Goal: Information Seeking & Learning: Learn about a topic

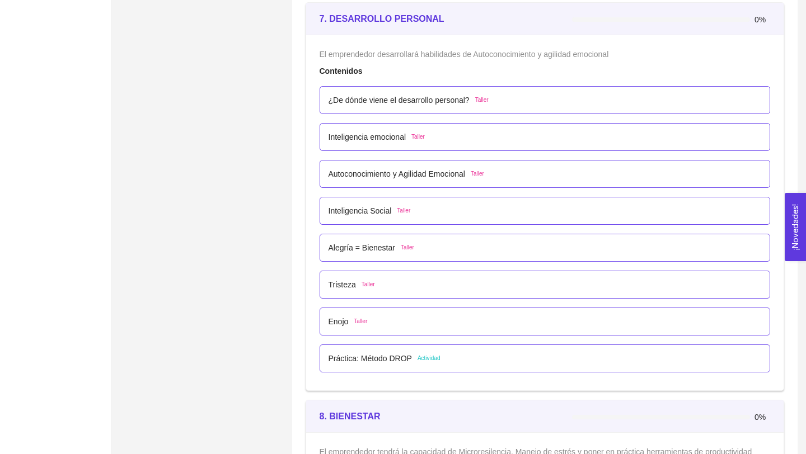
scroll to position [3030, 0]
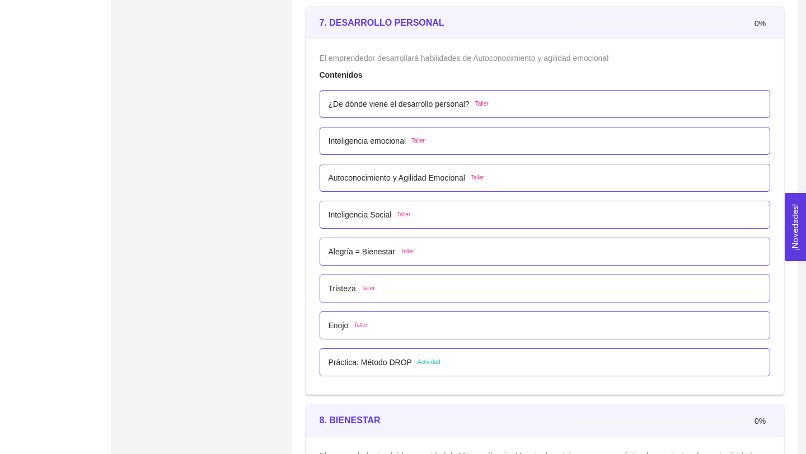
click at [358, 101] on p "¿De dónde viene el desarrollo personal?" at bounding box center [398, 104] width 141 height 12
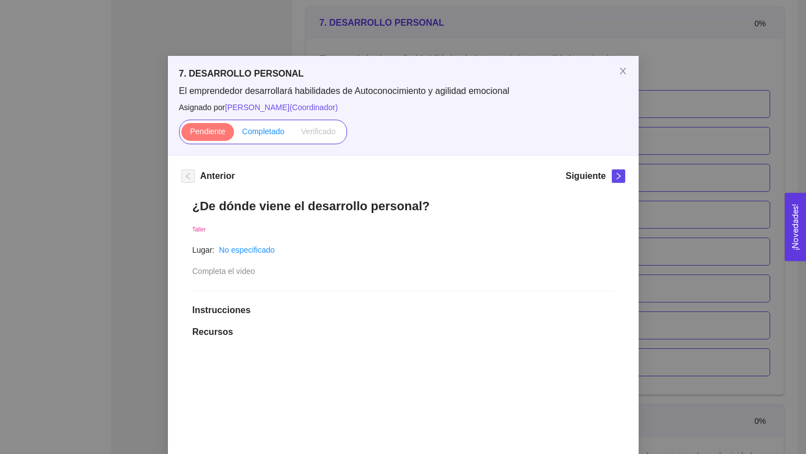
click at [255, 132] on span "Completado" at bounding box center [263, 131] width 43 height 9
click at [234, 134] on input "Completado" at bounding box center [234, 134] width 0 height 0
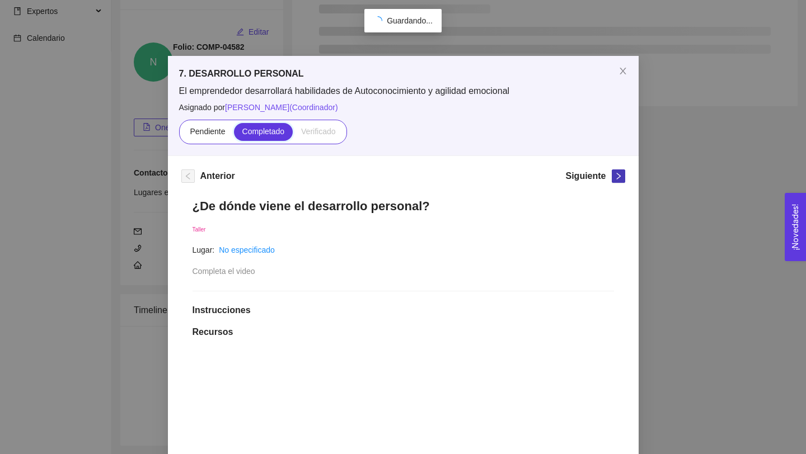
scroll to position [92, 0]
click at [625, 176] on button "button" at bounding box center [618, 176] width 13 height 13
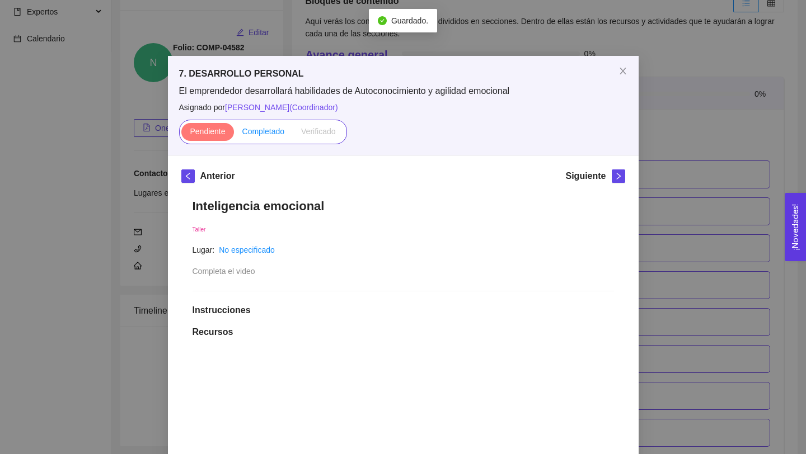
click at [259, 132] on span "Completado" at bounding box center [263, 131] width 43 height 9
click at [234, 134] on input "Completado" at bounding box center [234, 134] width 0 height 0
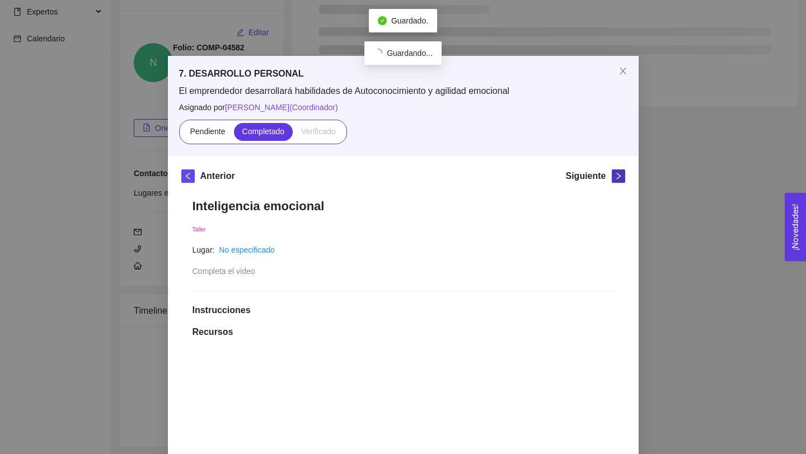
click at [613, 176] on span "right" at bounding box center [618, 176] width 12 height 8
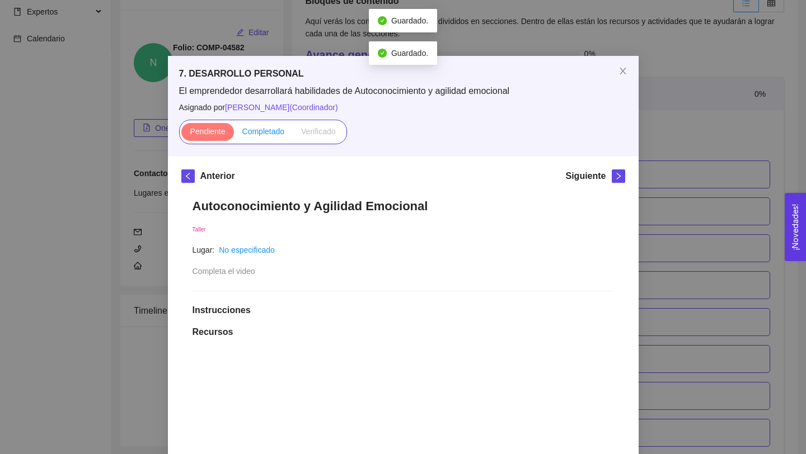
click at [254, 135] on span "Completado" at bounding box center [263, 131] width 43 height 9
click at [234, 134] on input "Completado" at bounding box center [234, 134] width 0 height 0
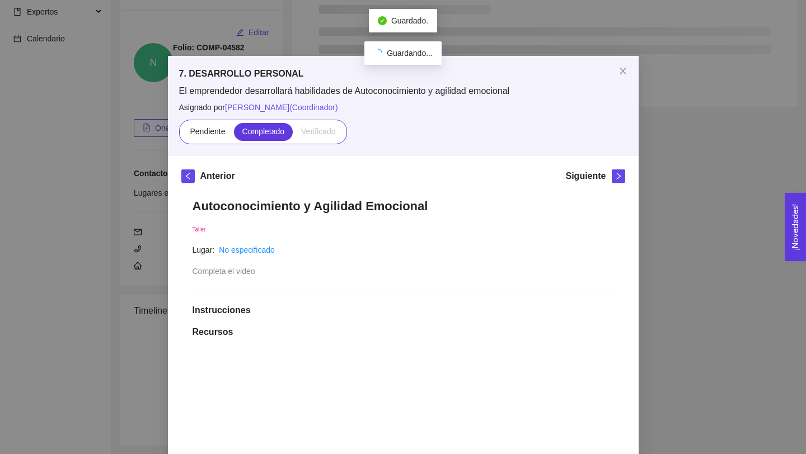
click at [617, 184] on div "Siguiente" at bounding box center [594, 179] width 59 height 18
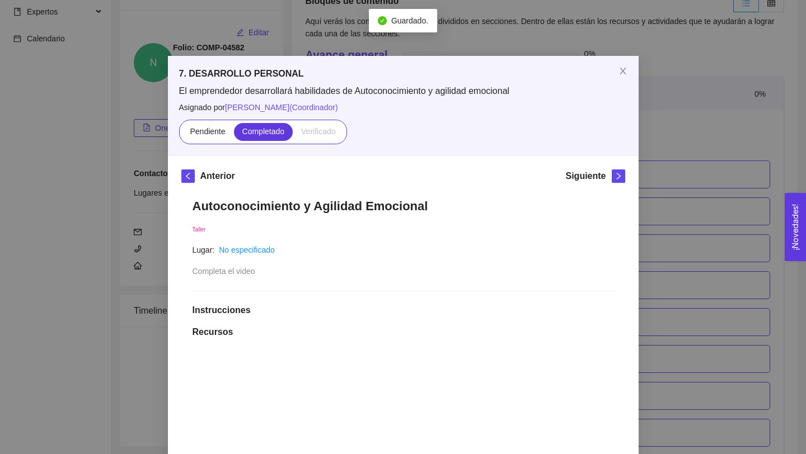
click at [618, 183] on div "Siguiente" at bounding box center [594, 179] width 59 height 18
click at [618, 177] on icon "right" at bounding box center [618, 176] width 8 height 8
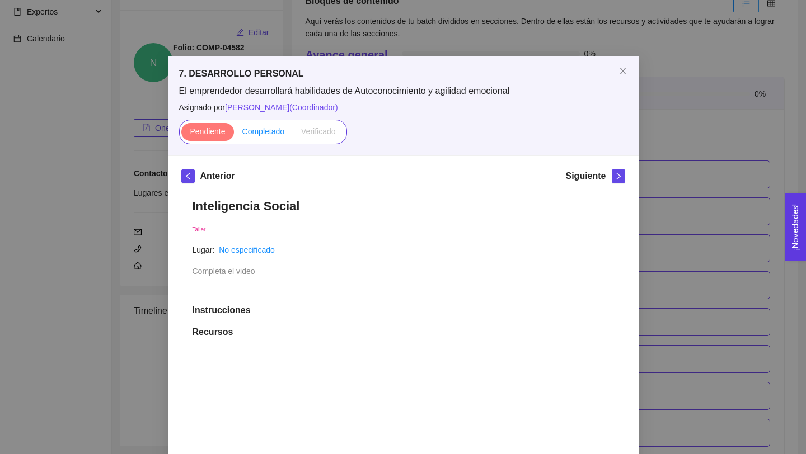
click at [249, 125] on label "Completado" at bounding box center [263, 132] width 59 height 18
click at [234, 134] on input "Completado" at bounding box center [234, 134] width 0 height 0
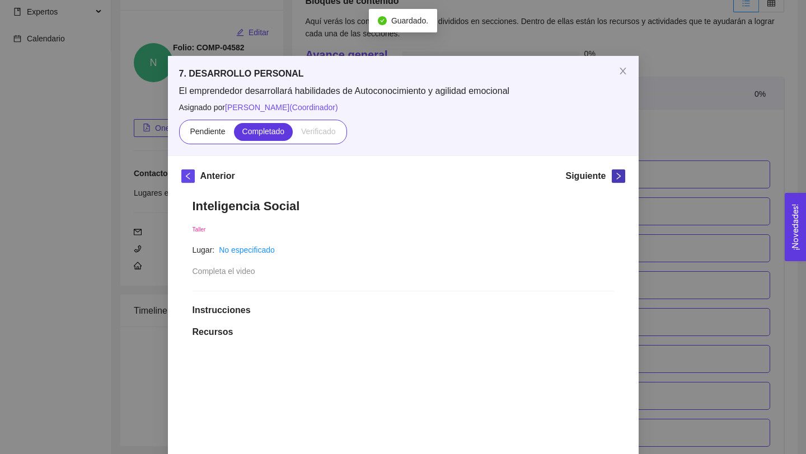
click at [616, 177] on icon "right" at bounding box center [618, 176] width 8 height 8
click at [256, 130] on span "Completado" at bounding box center [263, 131] width 43 height 9
click at [234, 134] on input "Completado" at bounding box center [234, 134] width 0 height 0
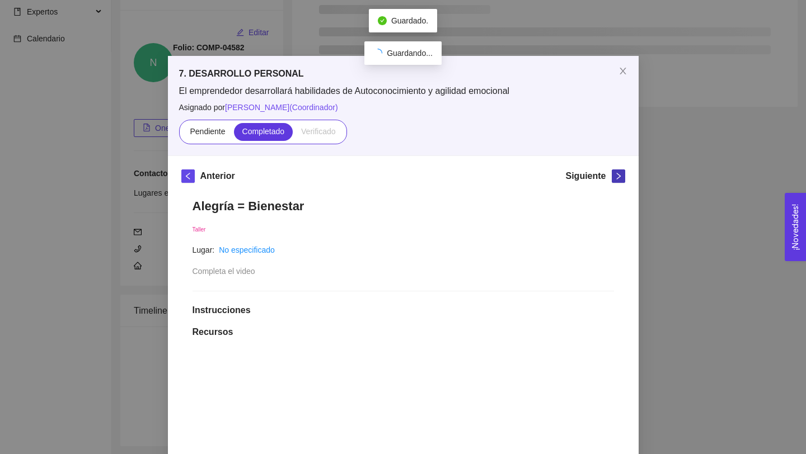
click at [617, 176] on icon "right" at bounding box center [618, 176] width 8 height 8
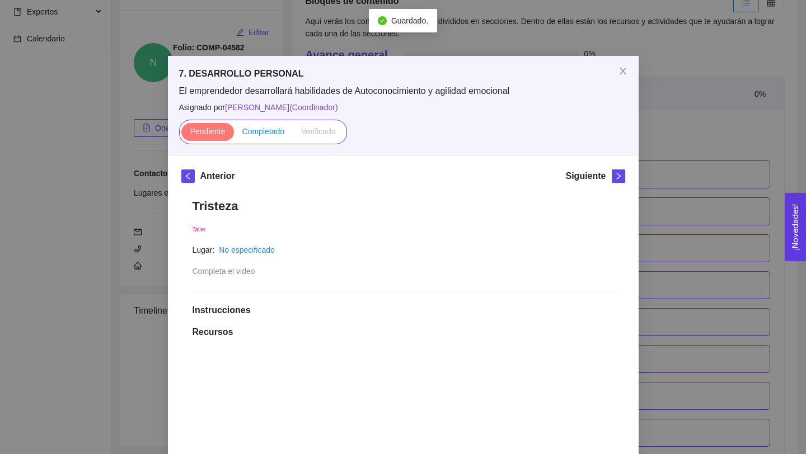
click at [259, 132] on span "Completado" at bounding box center [263, 131] width 43 height 9
click at [234, 134] on input "Completado" at bounding box center [234, 134] width 0 height 0
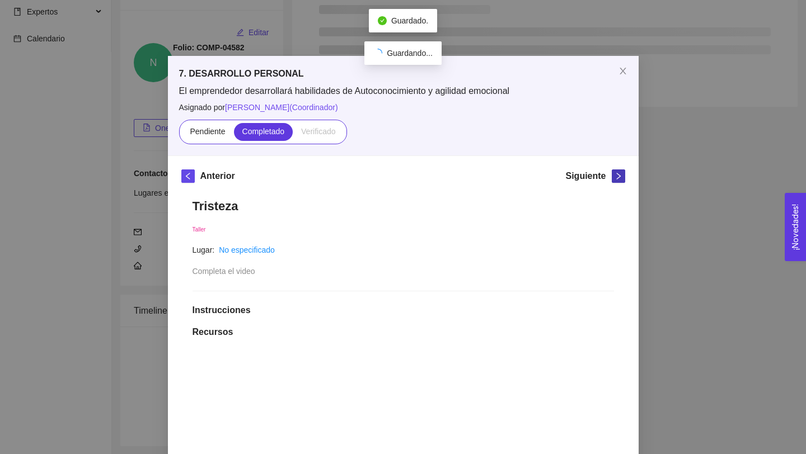
click at [618, 182] on button "button" at bounding box center [618, 176] width 13 height 13
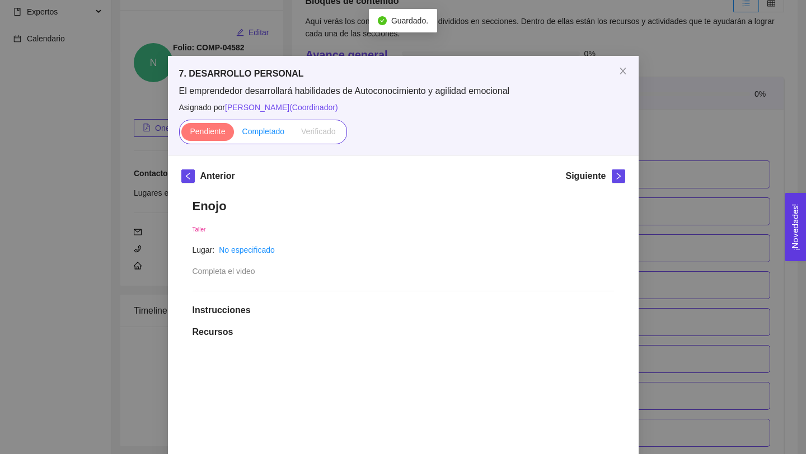
click at [265, 134] on span "Completado" at bounding box center [263, 131] width 43 height 9
click at [234, 134] on input "Completado" at bounding box center [234, 134] width 0 height 0
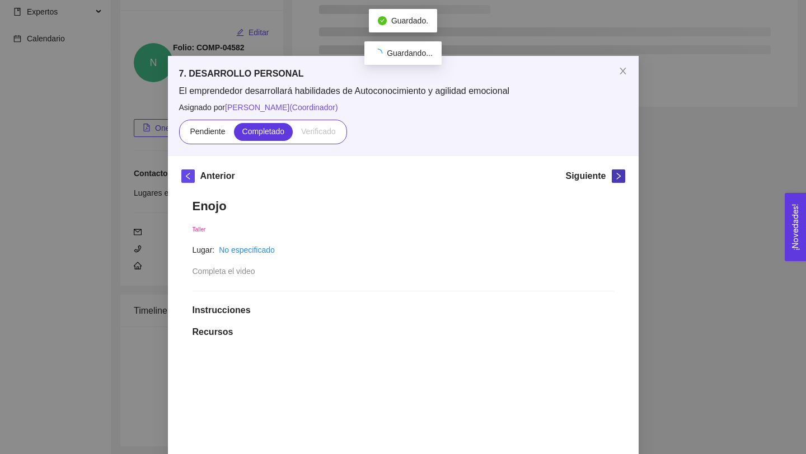
click at [617, 177] on icon "right" at bounding box center [618, 176] width 8 height 8
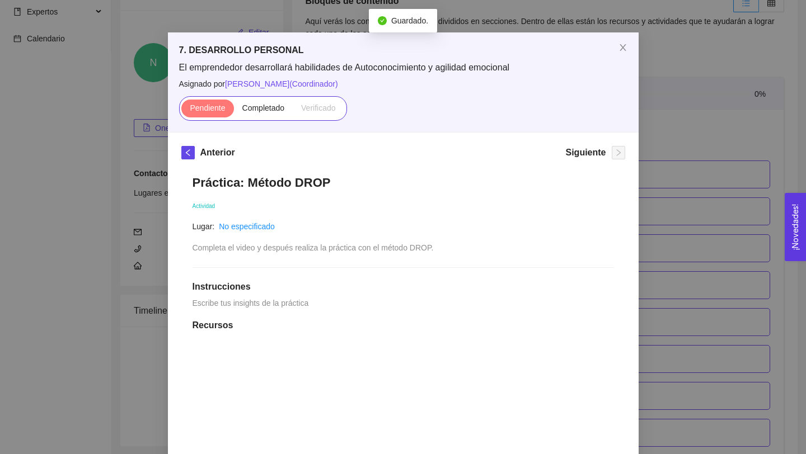
scroll to position [17, 0]
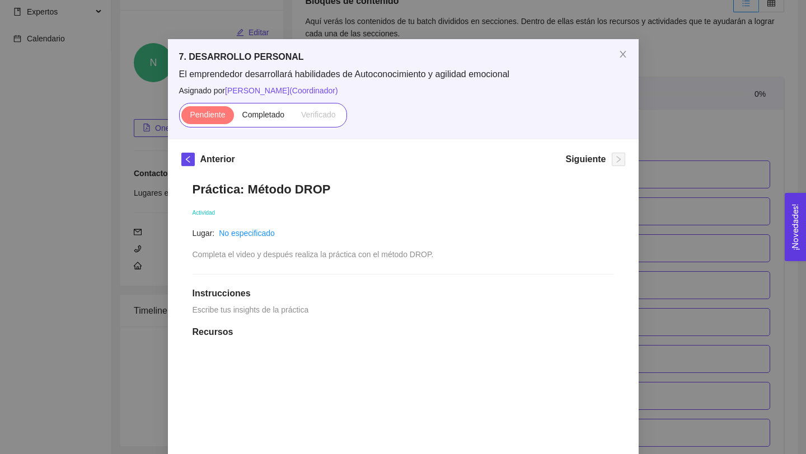
click at [647, 202] on div "7. DESARROLLO PERSONAL El emprendedor desarrollará habilidades de Autoconocimie…" at bounding box center [403, 227] width 806 height 454
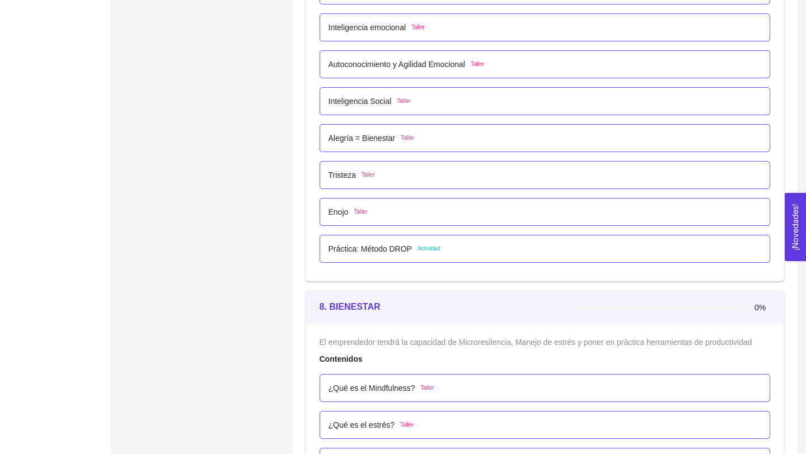
scroll to position [3141, 0]
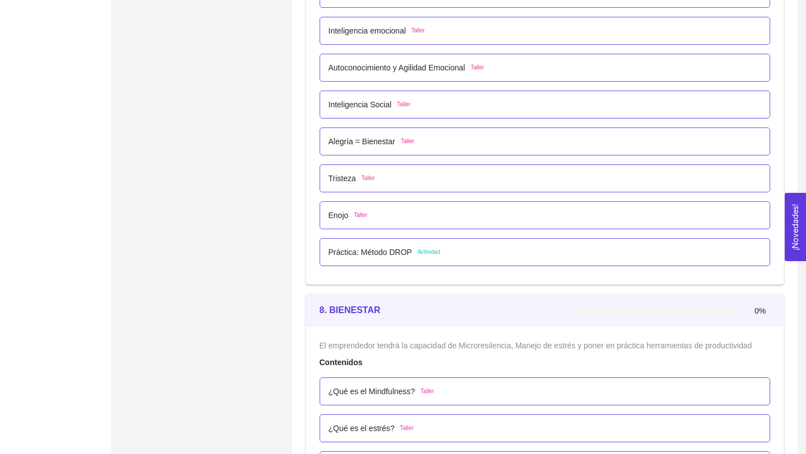
click at [378, 249] on p "Práctica: Método DROP" at bounding box center [369, 252] width 83 height 12
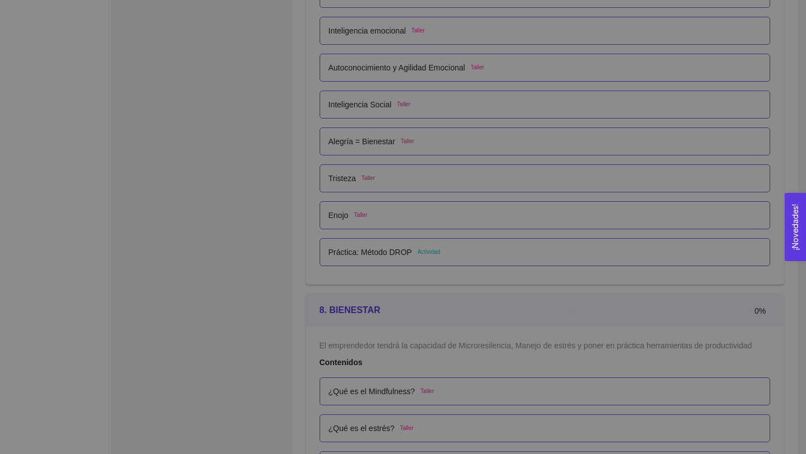
scroll to position [0, 0]
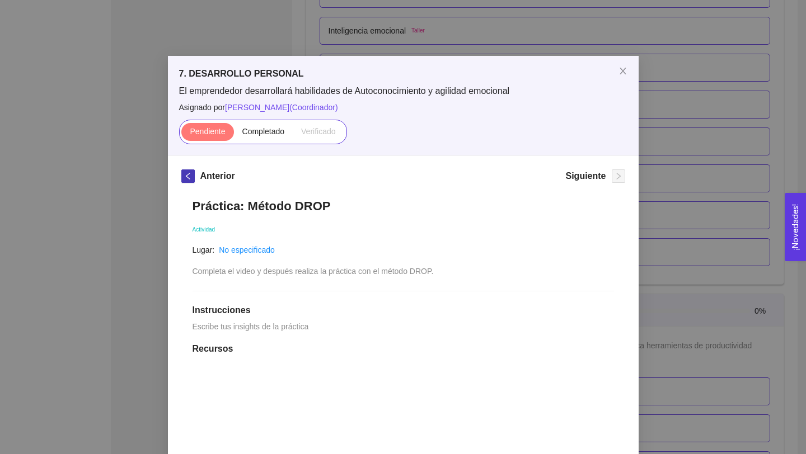
click at [190, 176] on icon "left" at bounding box center [188, 176] width 8 height 8
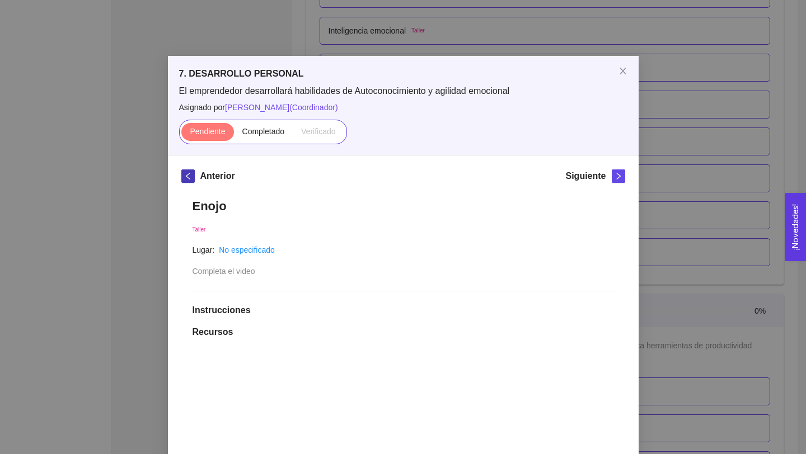
click at [186, 180] on button "button" at bounding box center [187, 176] width 13 height 13
click at [187, 180] on icon "left" at bounding box center [188, 176] width 8 height 8
click at [187, 179] on icon "left" at bounding box center [188, 176] width 8 height 8
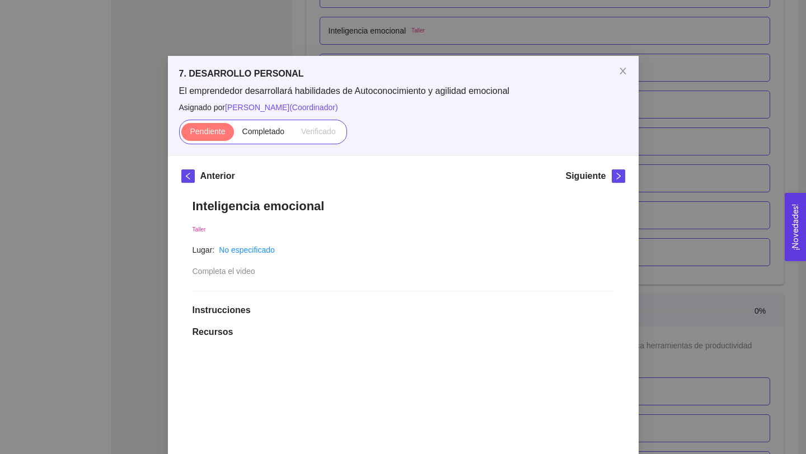
click at [155, 201] on div "7. DESARROLLO PERSONAL El emprendedor desarrollará habilidades de Autoconocimie…" at bounding box center [403, 227] width 806 height 454
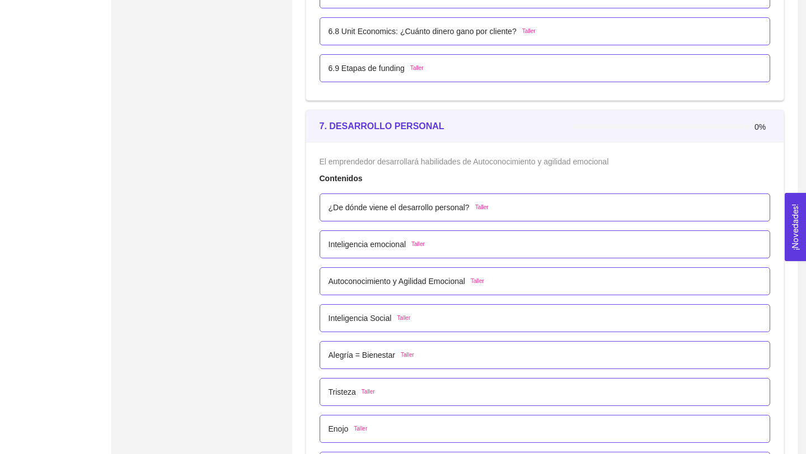
scroll to position [3012, 0]
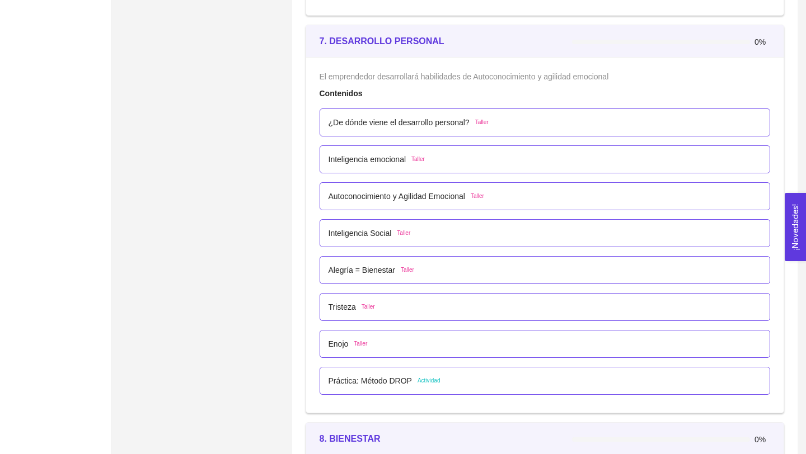
click at [349, 138] on li "¿De dónde viene el desarrollo personal? Taller" at bounding box center [545, 122] width 451 height 37
click at [351, 117] on p "¿De dónde viene el desarrollo personal?" at bounding box center [398, 122] width 141 height 12
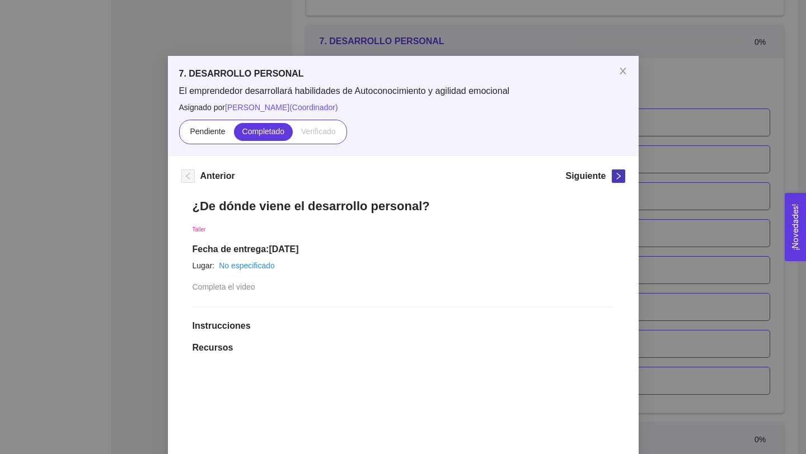
click at [624, 178] on span "right" at bounding box center [618, 176] width 12 height 8
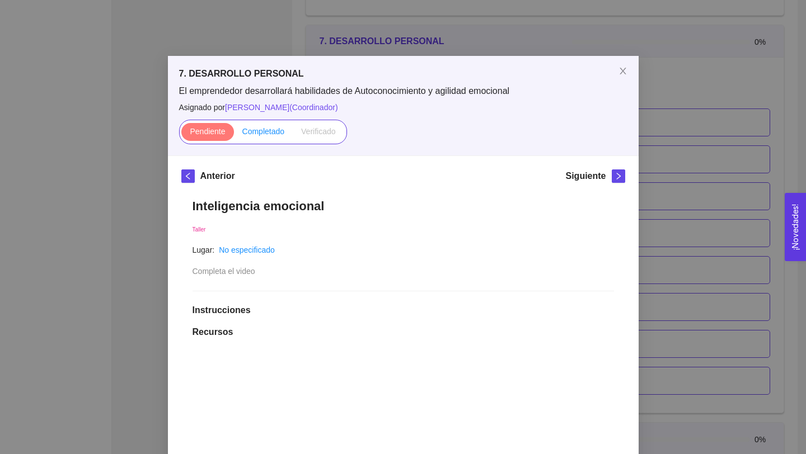
click at [268, 135] on span "Completado" at bounding box center [263, 131] width 43 height 9
click at [234, 134] on input "Completado" at bounding box center [234, 134] width 0 height 0
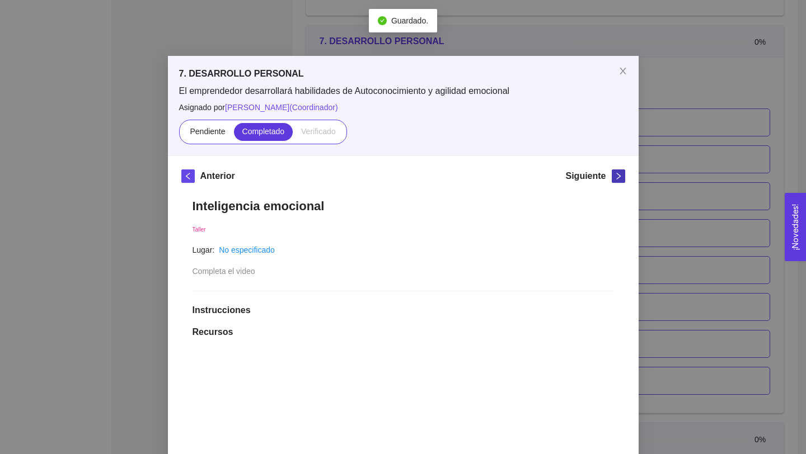
click at [618, 179] on icon "right" at bounding box center [618, 176] width 8 height 8
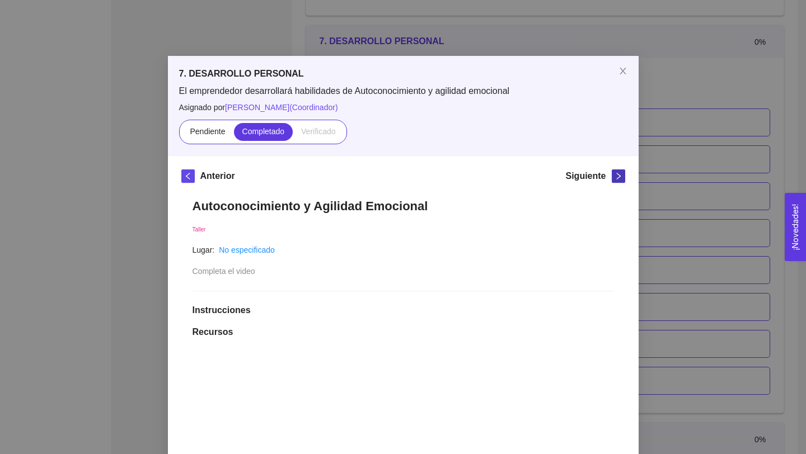
click at [616, 173] on icon "right" at bounding box center [618, 176] width 8 height 8
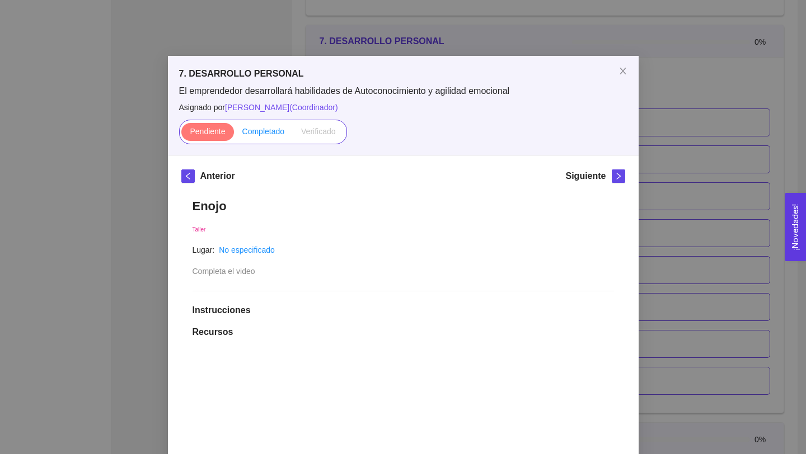
click at [257, 129] on span "Completado" at bounding box center [263, 131] width 43 height 9
click at [234, 134] on input "Completado" at bounding box center [234, 134] width 0 height 0
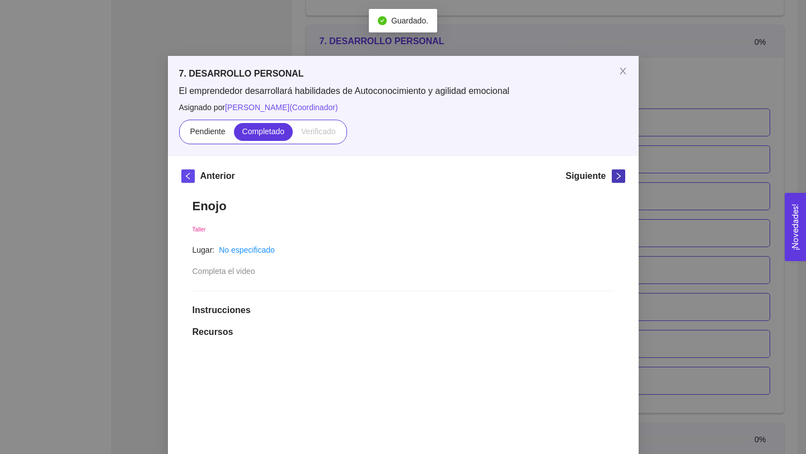
click at [619, 179] on icon "right" at bounding box center [618, 176] width 8 height 8
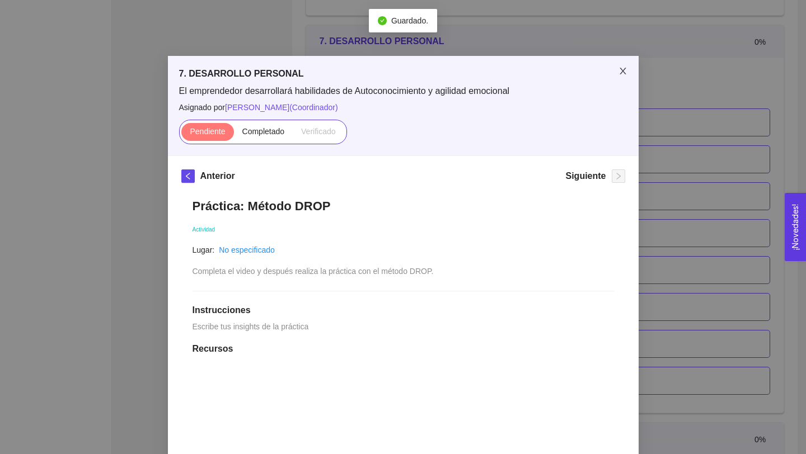
click at [624, 73] on icon "close" at bounding box center [622, 71] width 6 height 7
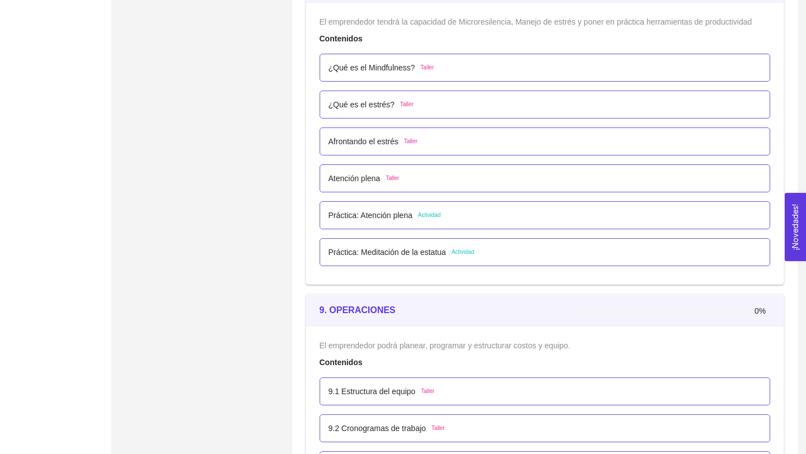
scroll to position [3465, 0]
click at [370, 72] on p "¿Qué es el Mindfulness?" at bounding box center [371, 67] width 87 height 12
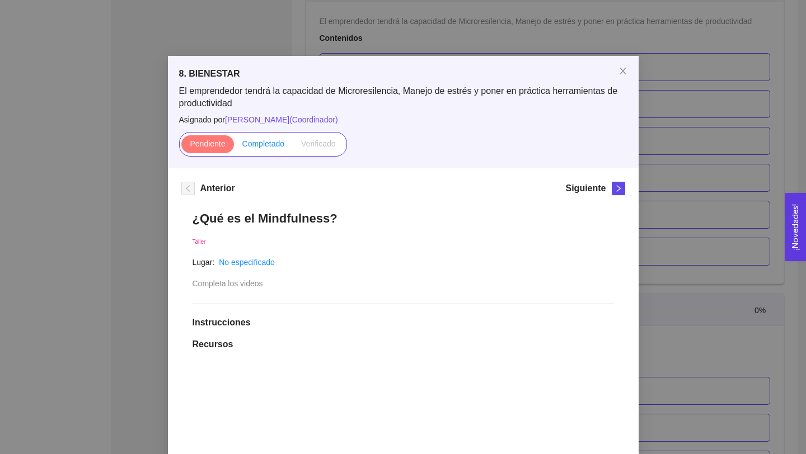
click at [248, 147] on span "Completado" at bounding box center [263, 143] width 43 height 9
click at [234, 147] on input "Completado" at bounding box center [234, 147] width 0 height 0
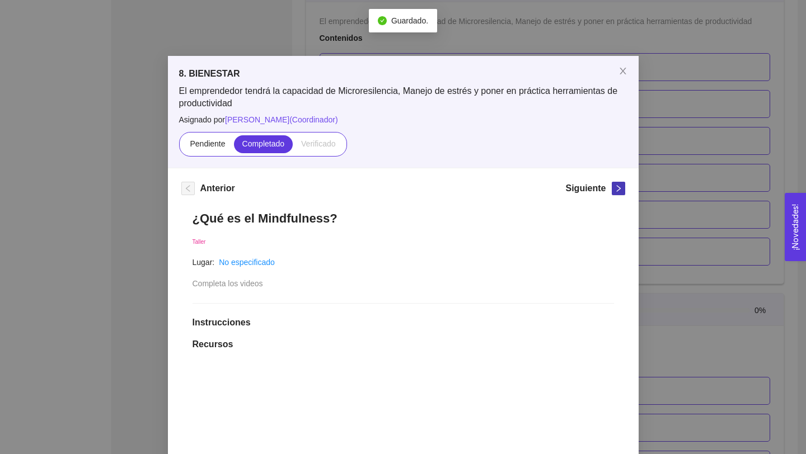
click at [617, 191] on icon "right" at bounding box center [618, 189] width 8 height 8
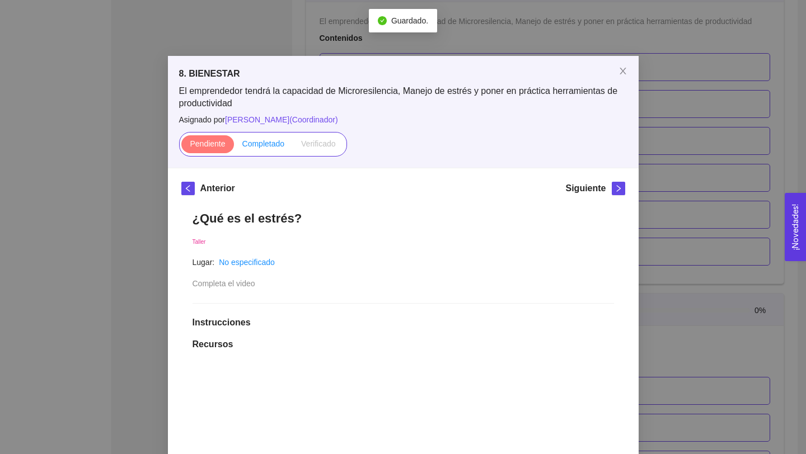
click at [250, 146] on span "Completado" at bounding box center [263, 143] width 43 height 9
click at [234, 147] on input "Completado" at bounding box center [234, 147] width 0 height 0
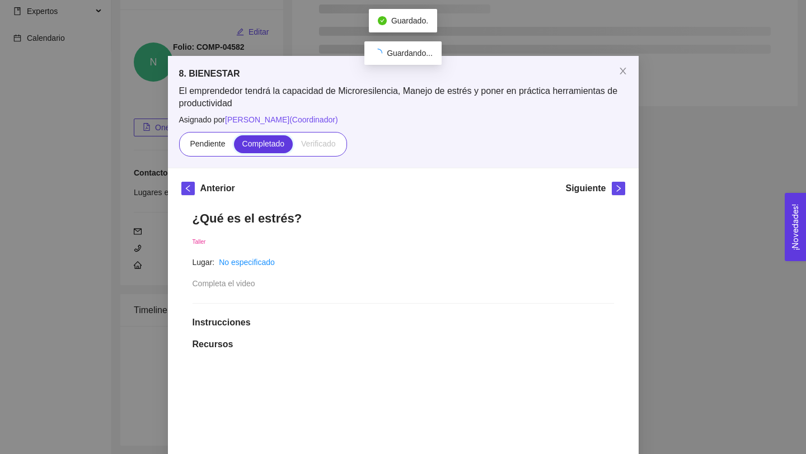
scroll to position [92, 0]
click at [622, 191] on icon "right" at bounding box center [618, 189] width 8 height 8
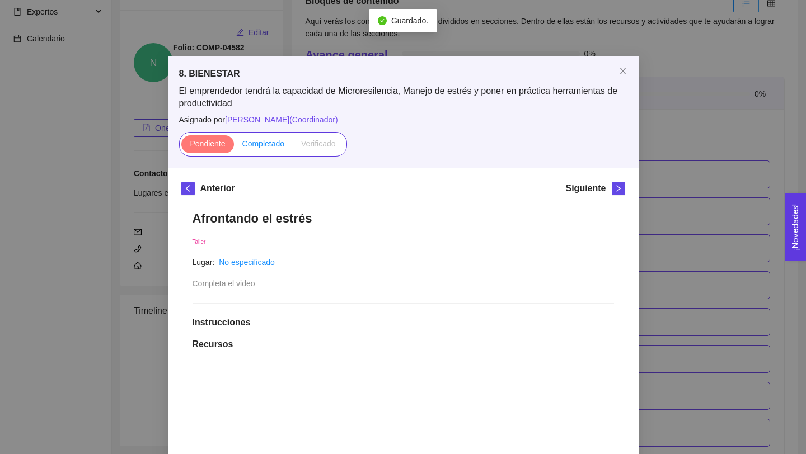
click at [258, 140] on span "Completado" at bounding box center [263, 143] width 43 height 9
click at [234, 147] on input "Completado" at bounding box center [234, 147] width 0 height 0
click at [617, 187] on icon "right" at bounding box center [618, 189] width 8 height 8
click at [675, 184] on div "8. BIENESTAR El emprendedor tendrá la capacidad de Microresilencia, Manejo de e…" at bounding box center [403, 227] width 806 height 454
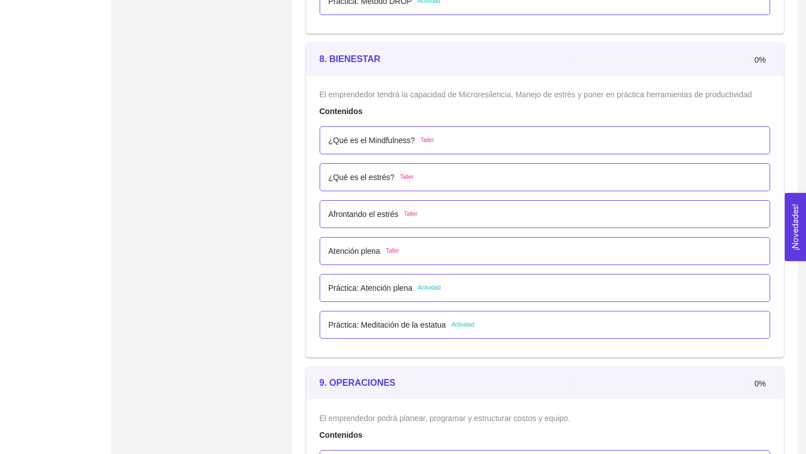
scroll to position [3396, 0]
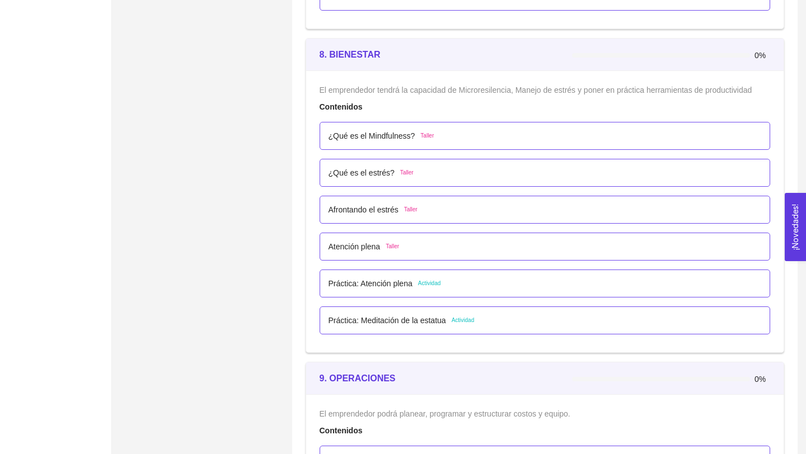
click at [368, 137] on p "¿Qué es el Mindfulness?" at bounding box center [371, 136] width 87 height 12
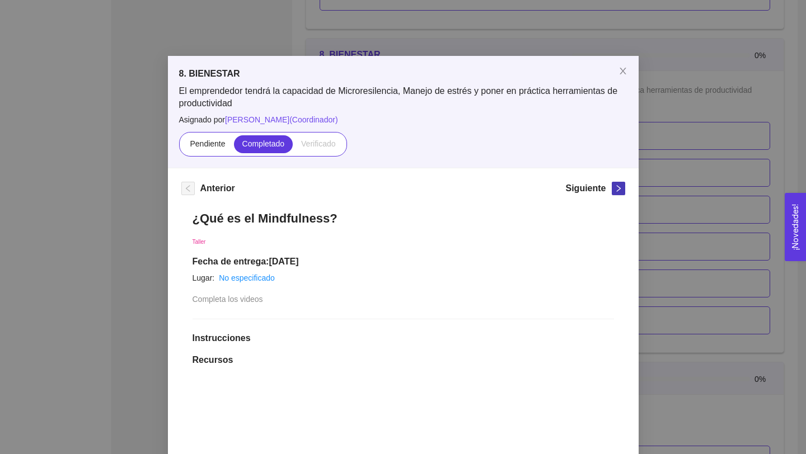
click at [618, 186] on icon "right" at bounding box center [618, 189] width 8 height 8
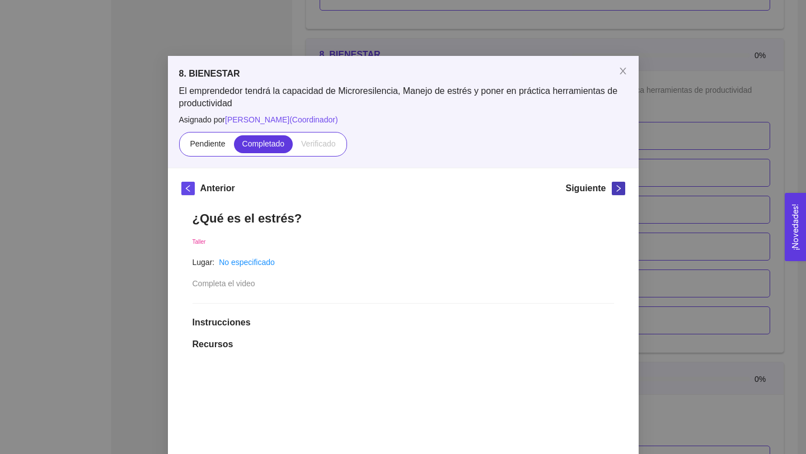
click at [618, 186] on icon "right" at bounding box center [618, 189] width 8 height 8
click at [260, 147] on span "Completado" at bounding box center [263, 143] width 43 height 9
click at [234, 147] on input "Completado" at bounding box center [234, 147] width 0 height 0
click at [612, 187] on span "right" at bounding box center [618, 189] width 12 height 8
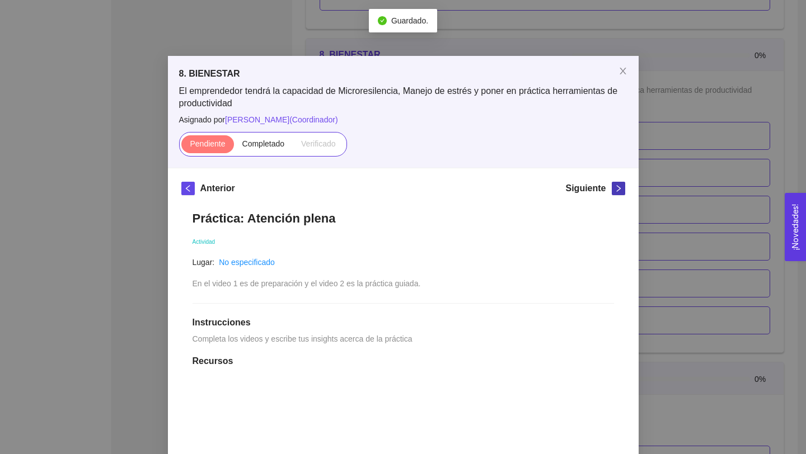
click at [612, 188] on span "right" at bounding box center [618, 189] width 12 height 8
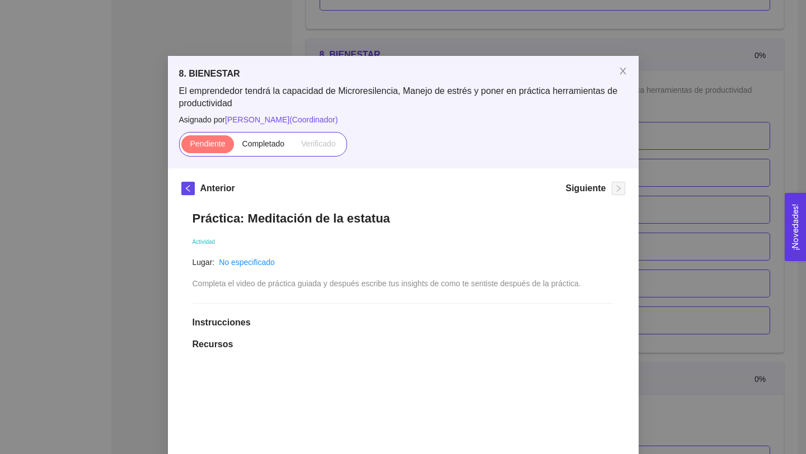
click at [152, 262] on div "8. BIENESTAR El emprendedor tendrá la capacidad de Microresilencia, Manejo de e…" at bounding box center [403, 227] width 806 height 454
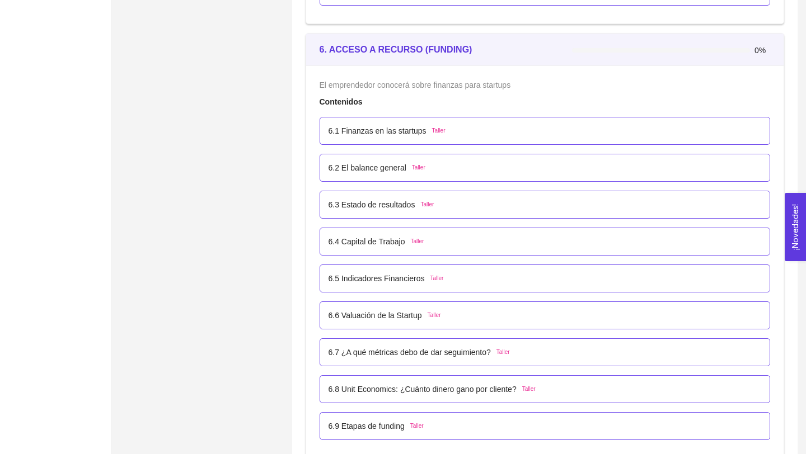
scroll to position [2557, 0]
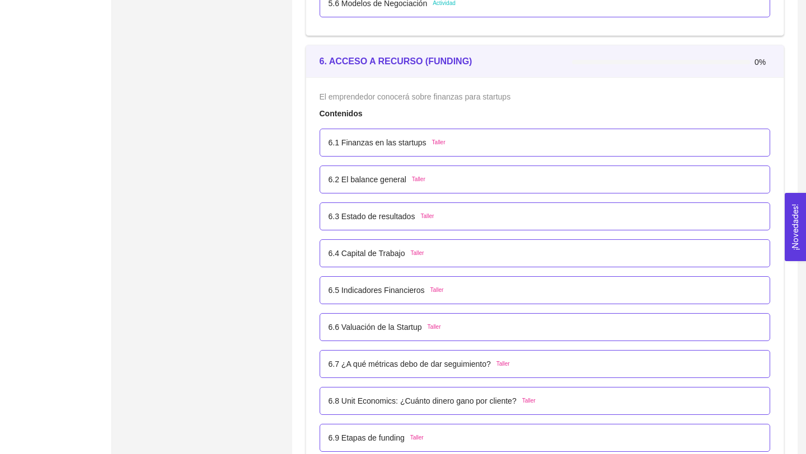
click at [335, 235] on li "6.4 Capital de Trabajo Taller" at bounding box center [545, 253] width 451 height 37
click at [340, 217] on p "6.3 Estado de resultados" at bounding box center [371, 216] width 87 height 12
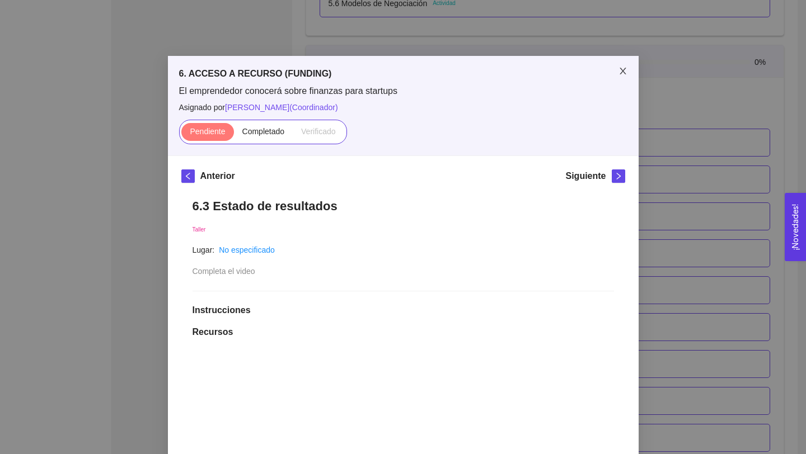
click at [622, 71] on icon "close" at bounding box center [622, 71] width 9 height 9
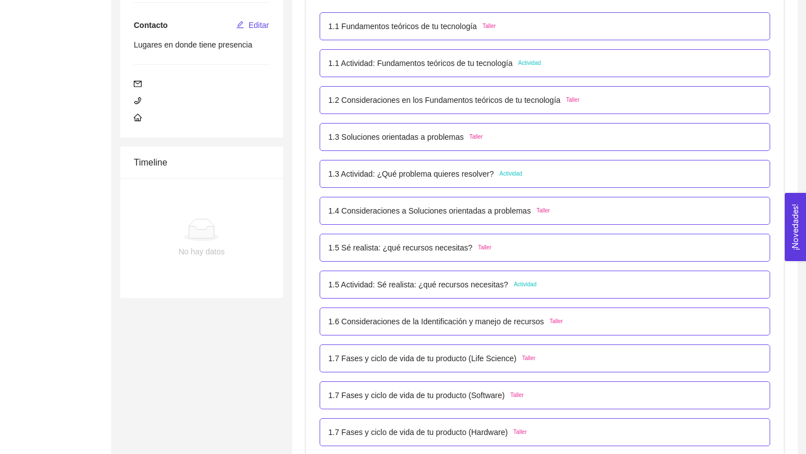
scroll to position [284, 0]
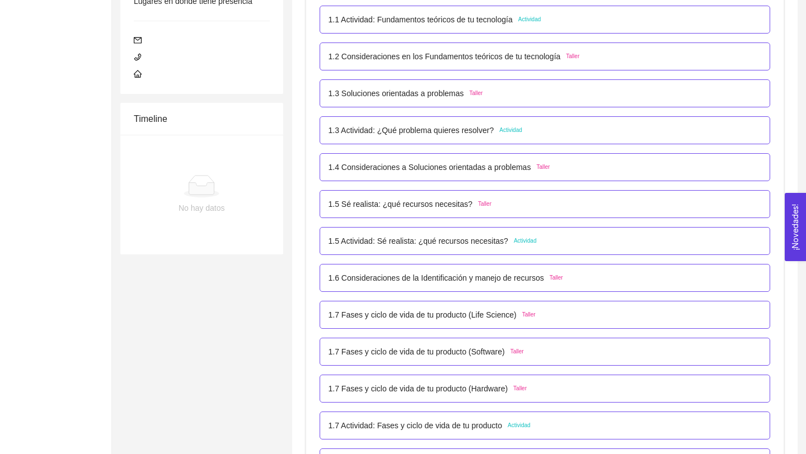
click at [416, 91] on p "1.3 Soluciones orientadas a problemas" at bounding box center [395, 93] width 135 height 12
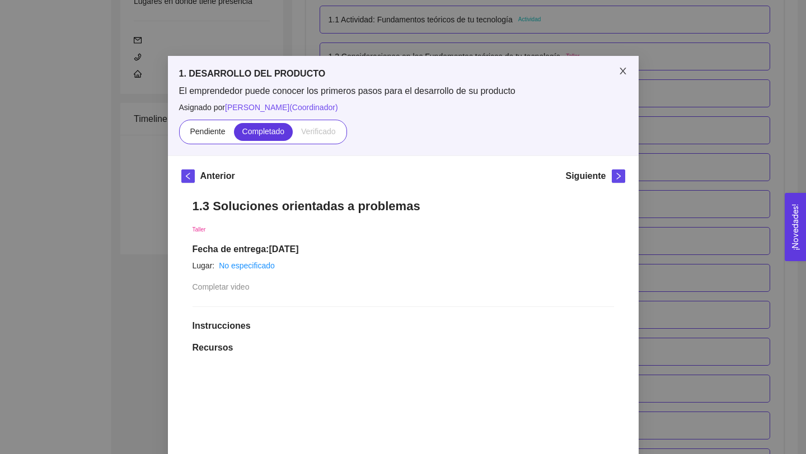
click at [619, 69] on icon "close" at bounding box center [622, 71] width 9 height 9
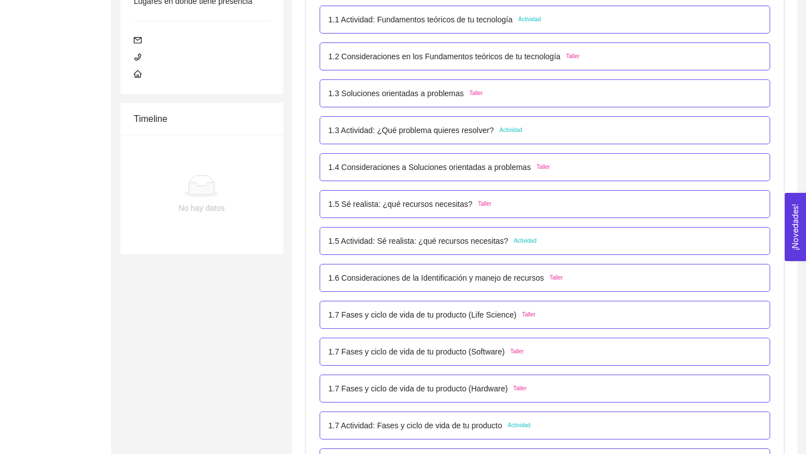
click at [462, 165] on p "1.4 Consideraciones a Soluciones orientadas a problemas" at bounding box center [429, 167] width 203 height 12
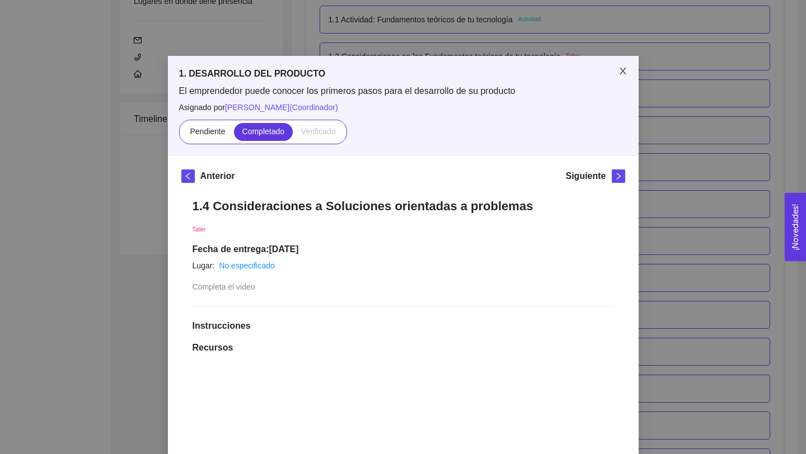
click at [622, 78] on span "Close" at bounding box center [622, 71] width 31 height 31
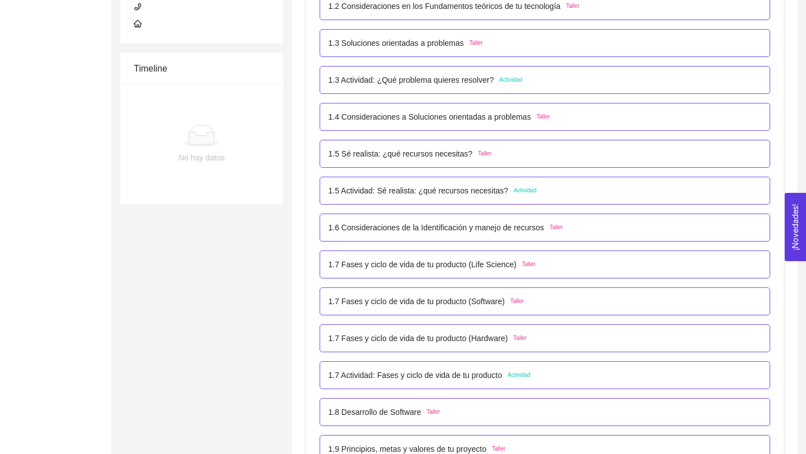
scroll to position [336, 0]
click at [388, 154] on p "1.5 Sé realista: ¿qué recursos necesitas?" at bounding box center [400, 152] width 144 height 12
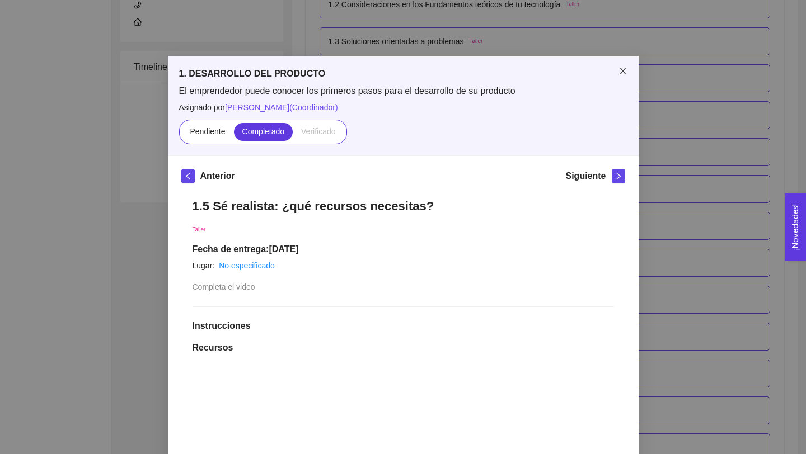
click at [625, 69] on icon "close" at bounding box center [622, 71] width 6 height 7
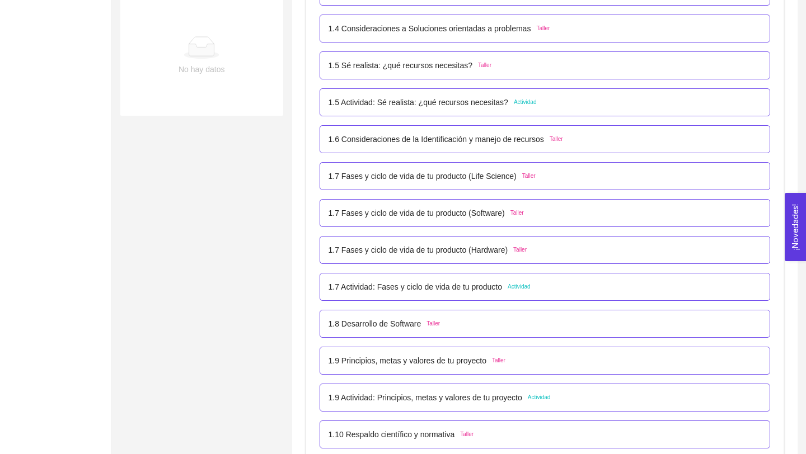
scroll to position [434, 0]
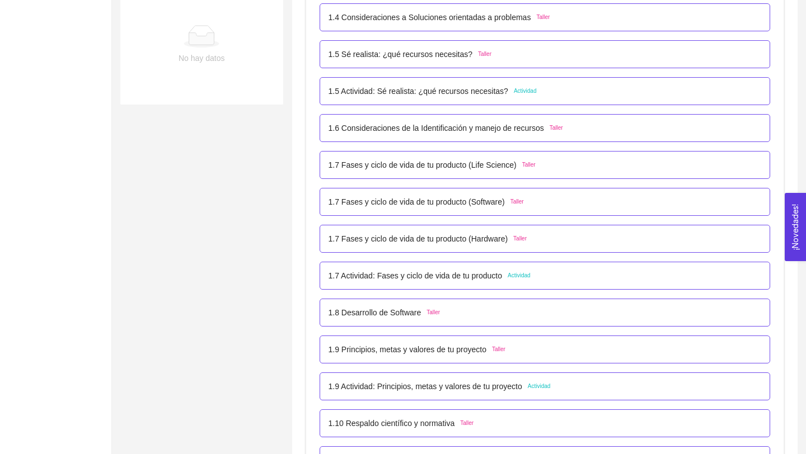
click at [370, 129] on p "1.6 Consideraciones de la Identificación y manejo de recursos" at bounding box center [435, 128] width 215 height 12
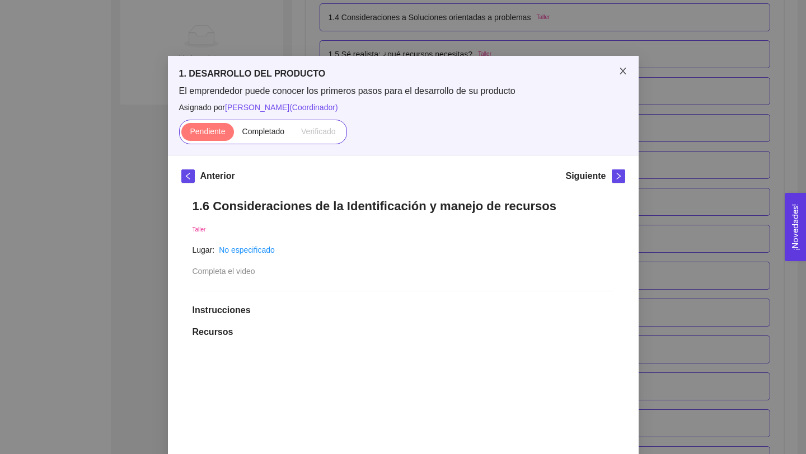
click at [628, 69] on span "Close" at bounding box center [622, 71] width 31 height 31
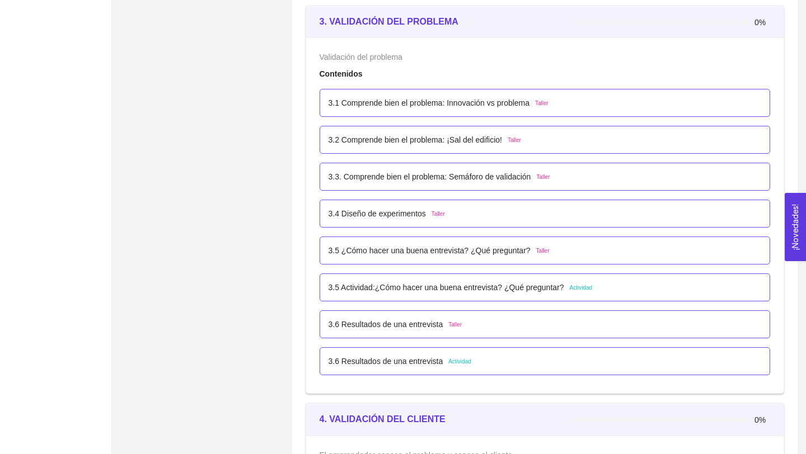
scroll to position [1437, 0]
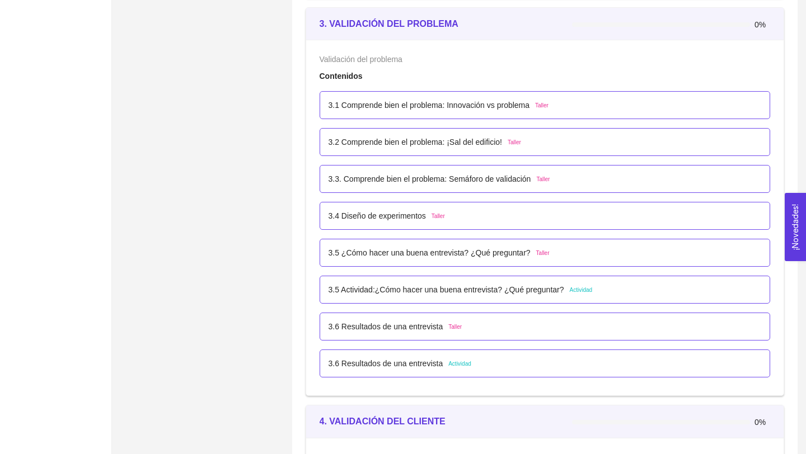
click at [368, 106] on p "3.1 Comprende bien el problema: Innovación vs problema" at bounding box center [428, 105] width 201 height 12
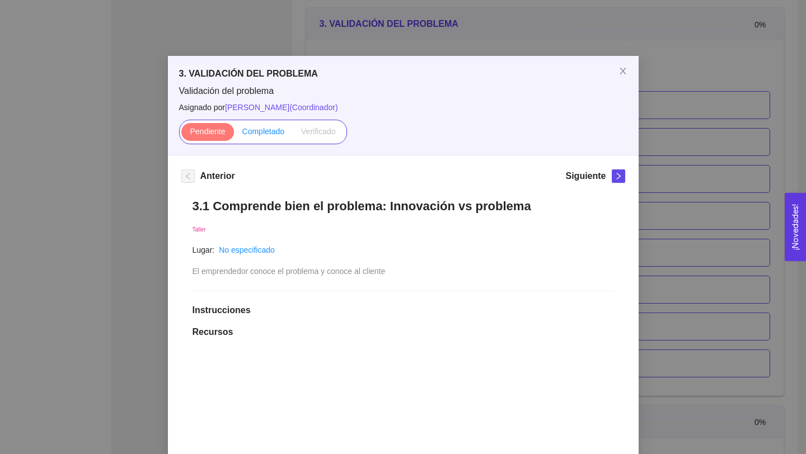
click at [268, 132] on span "Completado" at bounding box center [263, 131] width 43 height 9
click at [234, 134] on input "Completado" at bounding box center [234, 134] width 0 height 0
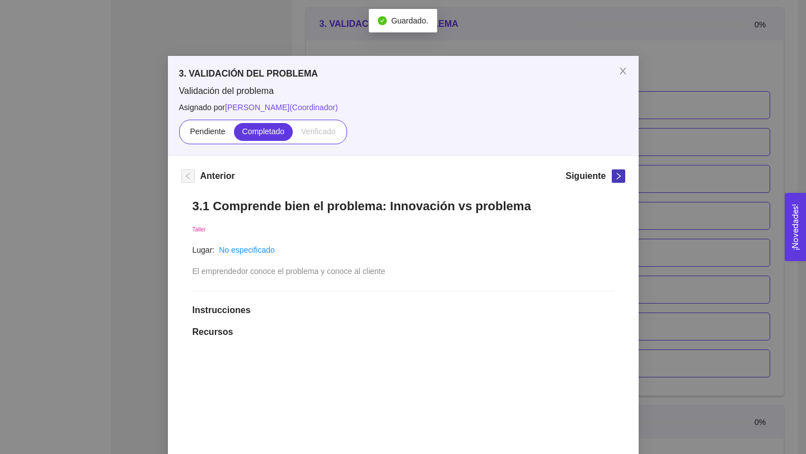
click at [616, 177] on icon "right" at bounding box center [618, 176] width 8 height 8
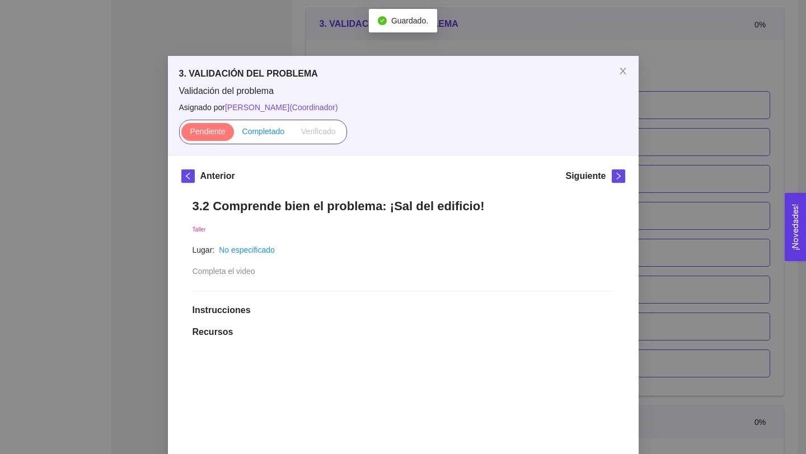
click at [251, 134] on span "Completado" at bounding box center [263, 131] width 43 height 9
click at [234, 134] on input "Completado" at bounding box center [234, 134] width 0 height 0
click at [617, 176] on icon "right" at bounding box center [618, 176] width 8 height 8
click at [255, 125] on label "Completado" at bounding box center [263, 132] width 59 height 18
click at [234, 134] on input "Completado" at bounding box center [234, 134] width 0 height 0
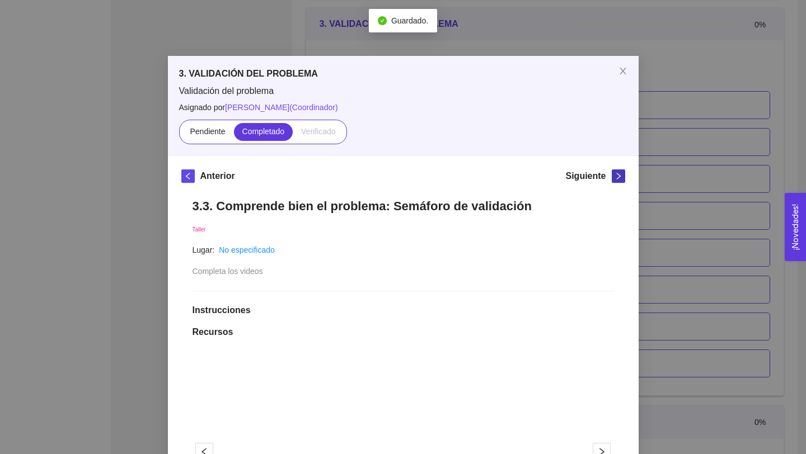
click at [622, 173] on span "right" at bounding box center [618, 176] width 12 height 8
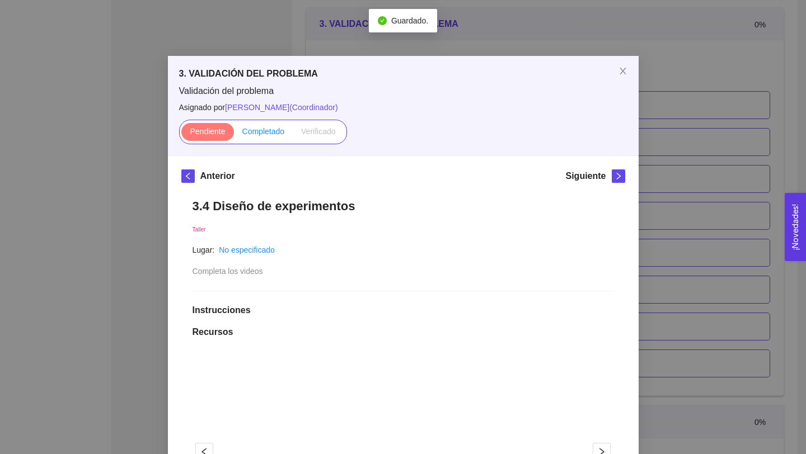
click at [254, 129] on span "Completado" at bounding box center [263, 131] width 43 height 9
click at [234, 134] on input "Completado" at bounding box center [234, 134] width 0 height 0
click at [613, 184] on div "Siguiente" at bounding box center [594, 179] width 59 height 18
click at [618, 173] on icon "right" at bounding box center [618, 176] width 8 height 8
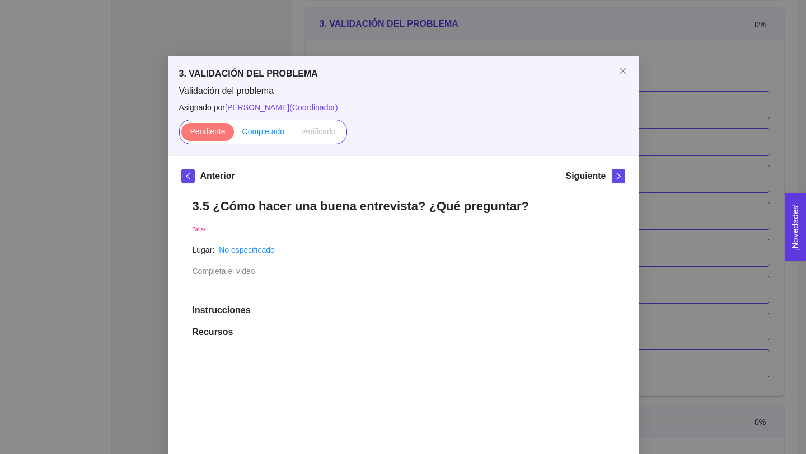
click at [264, 130] on span "Completado" at bounding box center [263, 131] width 43 height 9
click at [234, 134] on input "Completado" at bounding box center [234, 134] width 0 height 0
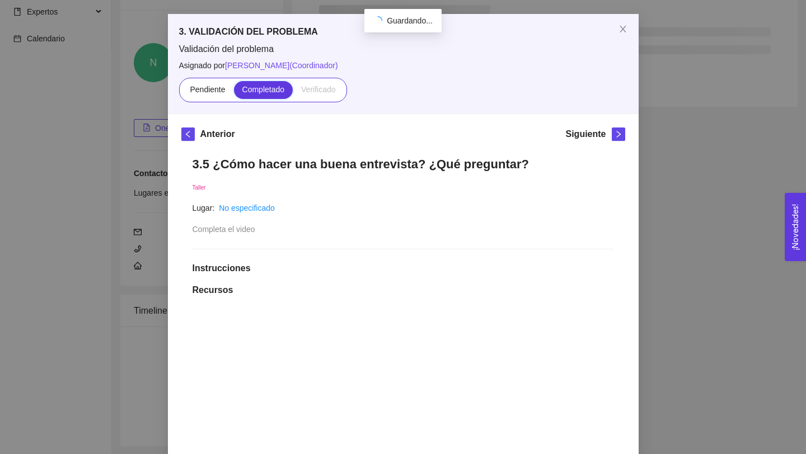
scroll to position [46, 0]
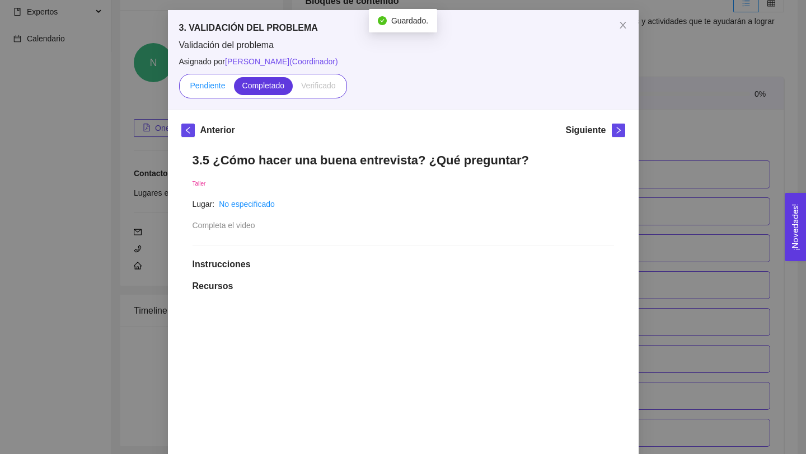
click at [210, 87] on span "Pendiente" at bounding box center [207, 85] width 35 height 9
click at [181, 88] on input "Pendiente" at bounding box center [181, 88] width 0 height 0
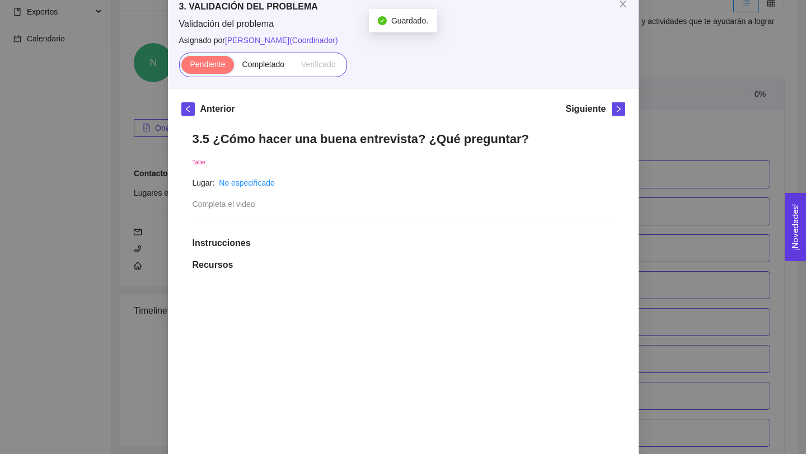
scroll to position [61, 0]
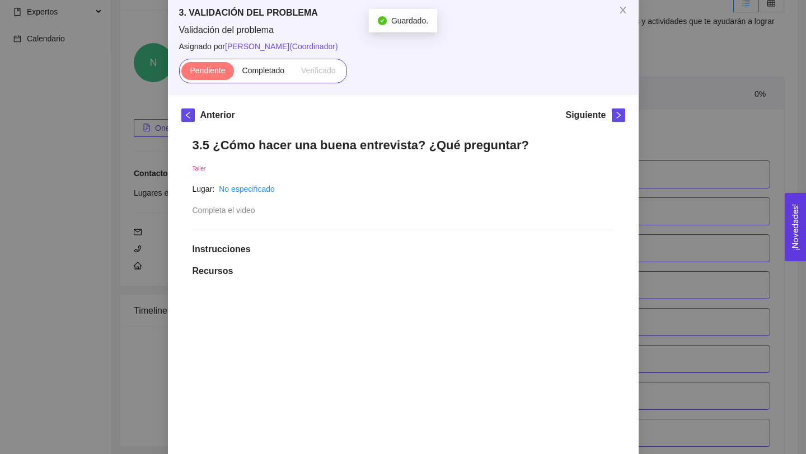
click at [684, 180] on div "3. VALIDACIÓN DEL PROBLEMA Validación del problema Asignado por [PERSON_NAME] (…" at bounding box center [403, 227] width 806 height 454
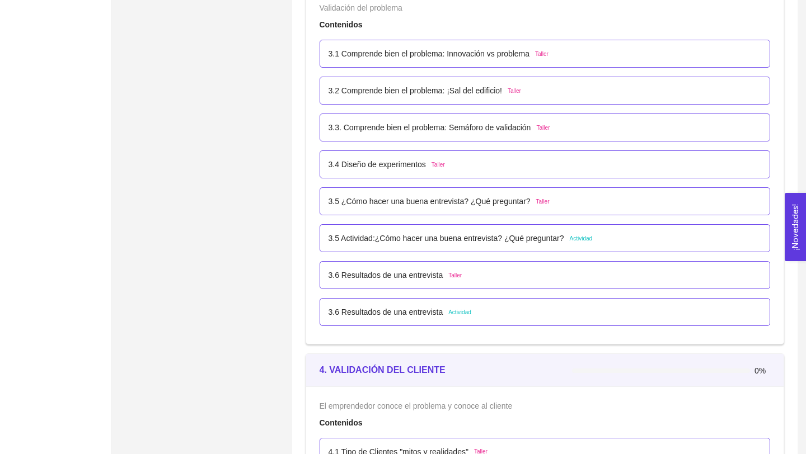
scroll to position [1489, 0]
click at [374, 201] on p "3.5 ¿Cómo hacer una buena entrevista? ¿Qué preguntar?" at bounding box center [429, 201] width 202 height 12
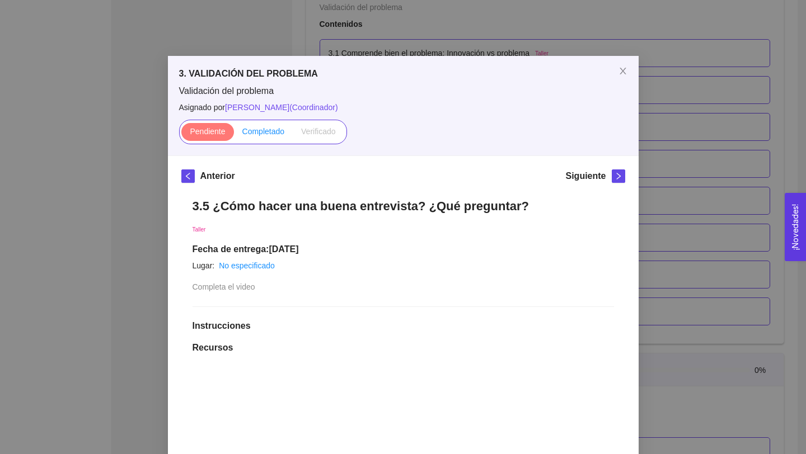
click at [252, 126] on label "Completado" at bounding box center [263, 132] width 59 height 18
click at [234, 134] on input "Completado" at bounding box center [234, 134] width 0 height 0
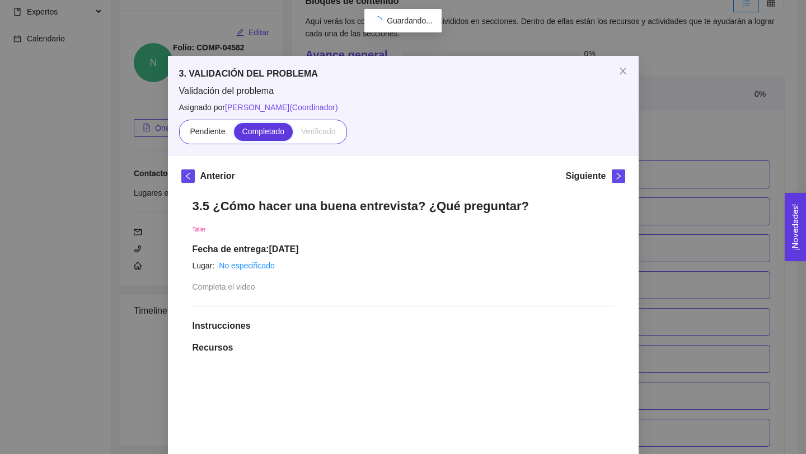
scroll to position [1489, 0]
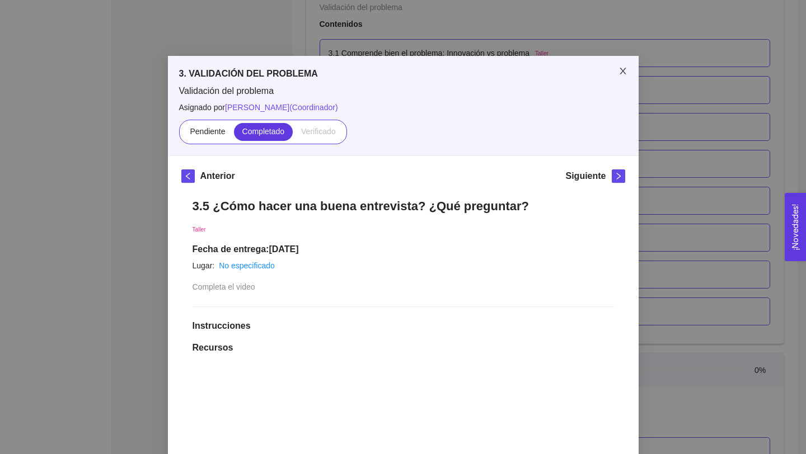
click at [622, 69] on icon "close" at bounding box center [622, 71] width 9 height 9
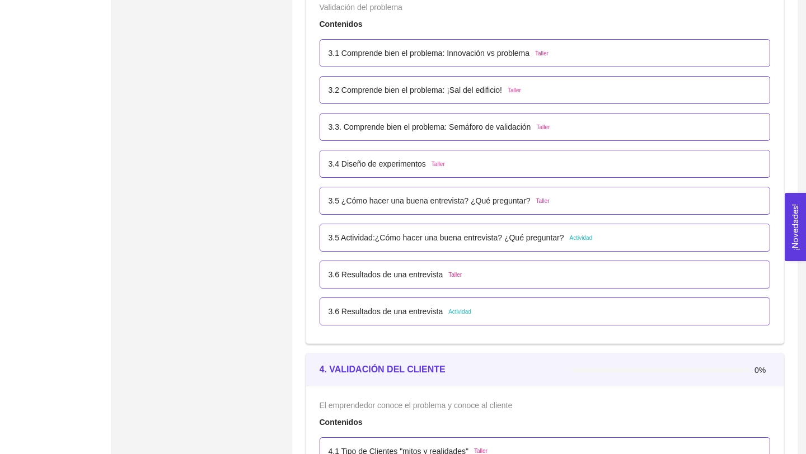
click at [463, 203] on p "3.5 ¿Cómo hacer una buena entrevista? ¿Qué preguntar?" at bounding box center [429, 201] width 202 height 12
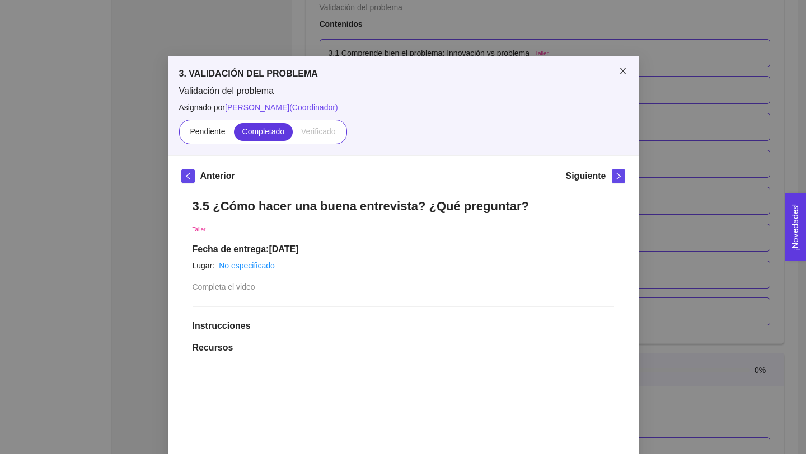
click at [625, 68] on icon "close" at bounding box center [622, 71] width 6 height 7
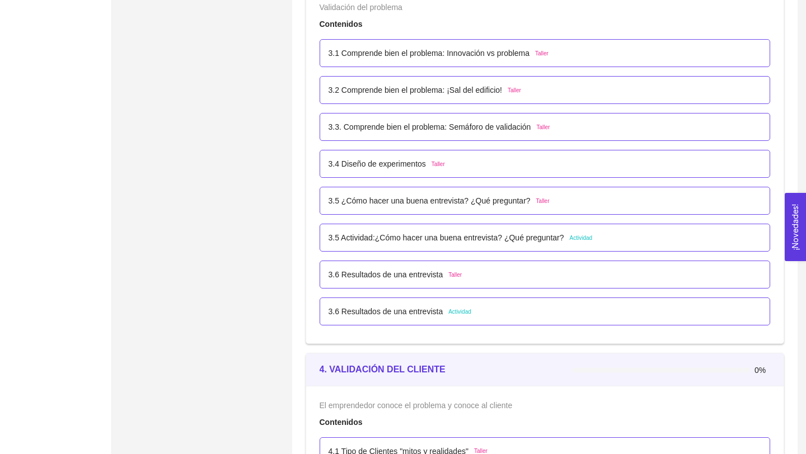
click at [445, 239] on p "3.5 Actividad:¿Cómo hacer una buena entrevista? ¿Qué preguntar?" at bounding box center [446, 238] width 236 height 12
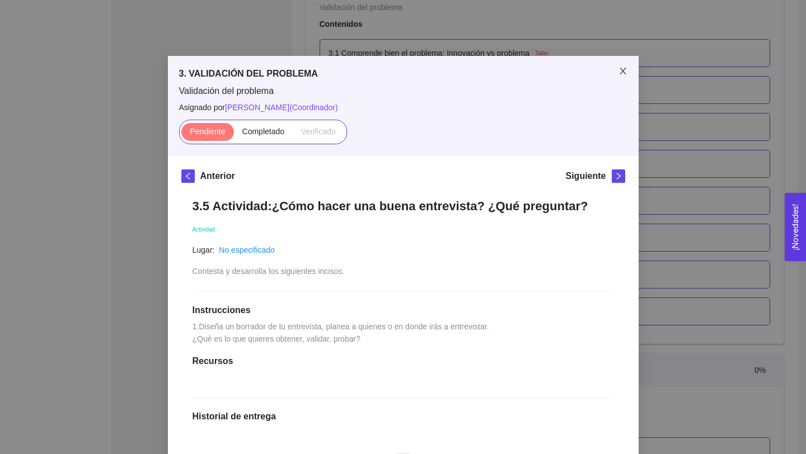
click at [618, 71] on icon "close" at bounding box center [622, 71] width 9 height 9
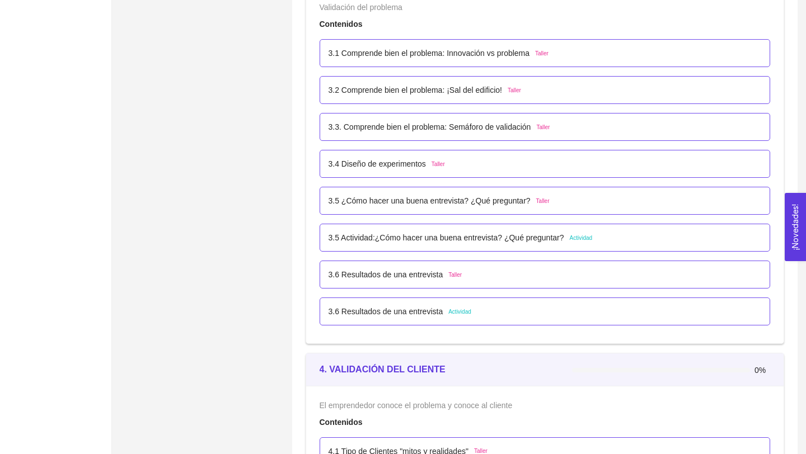
click at [423, 274] on p "3.6 Resultados de una entrevista" at bounding box center [385, 275] width 115 height 12
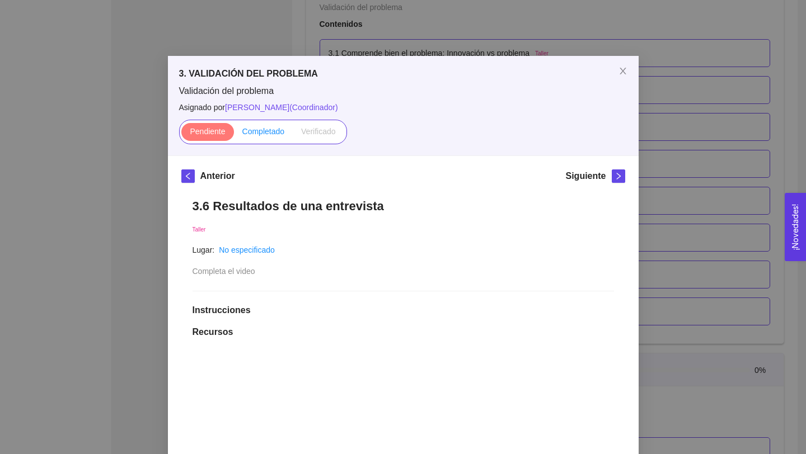
click at [267, 130] on span "Completado" at bounding box center [263, 131] width 43 height 9
click at [234, 134] on input "Completado" at bounding box center [234, 134] width 0 height 0
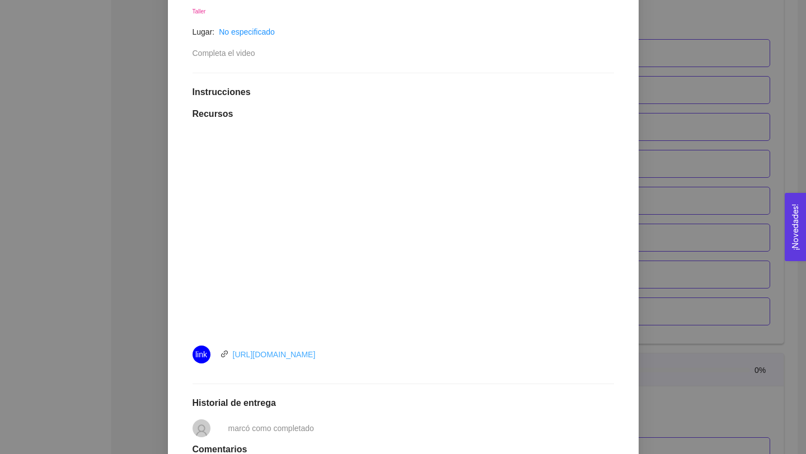
scroll to position [220, 0]
click at [278, 354] on link "[URL][DOMAIN_NAME]" at bounding box center [274, 353] width 83 height 9
